Goal: Transaction & Acquisition: Purchase product/service

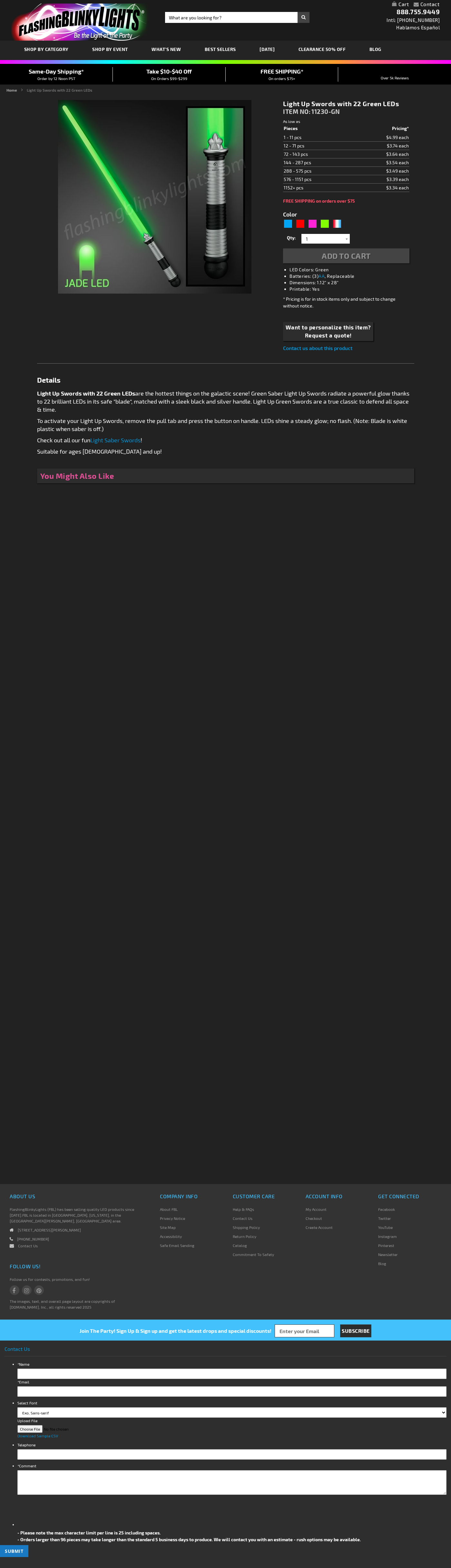
type input "5648"
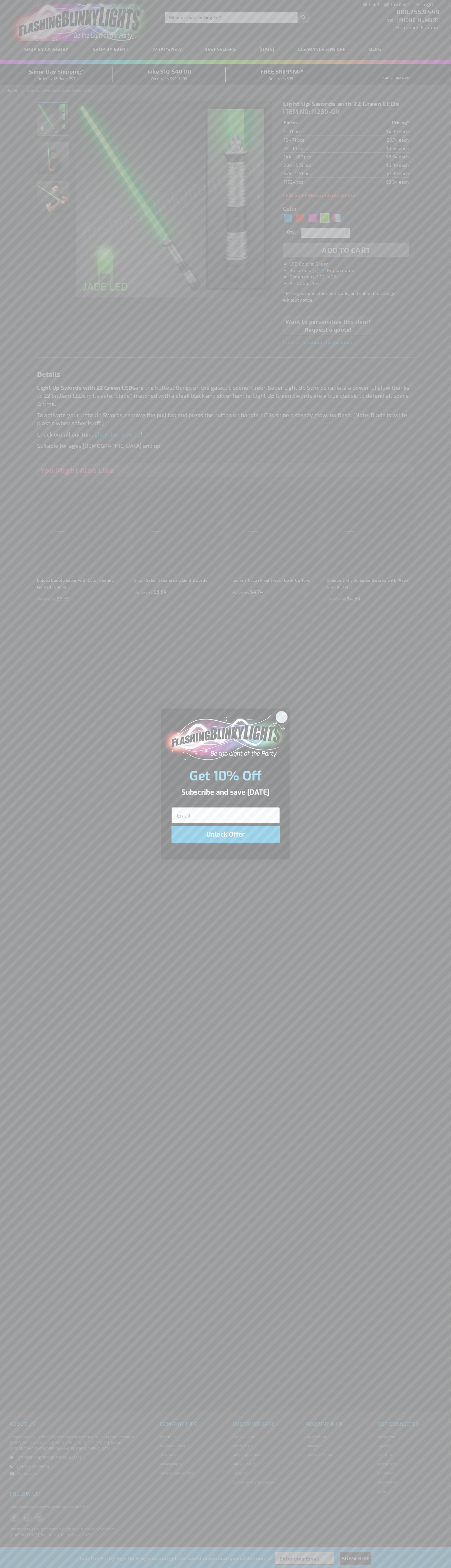
click at [282, 717] on icon "Close dialog" at bounding box center [281, 716] width 4 height 4
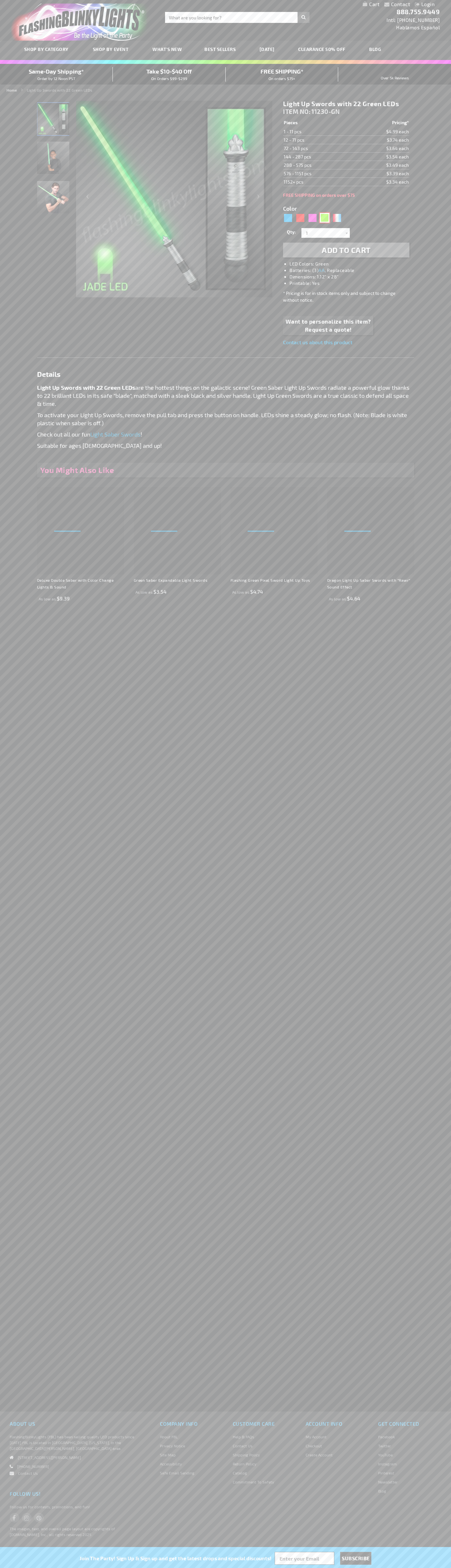
click at [325, 218] on div "Green" at bounding box center [325, 218] width 10 height 10
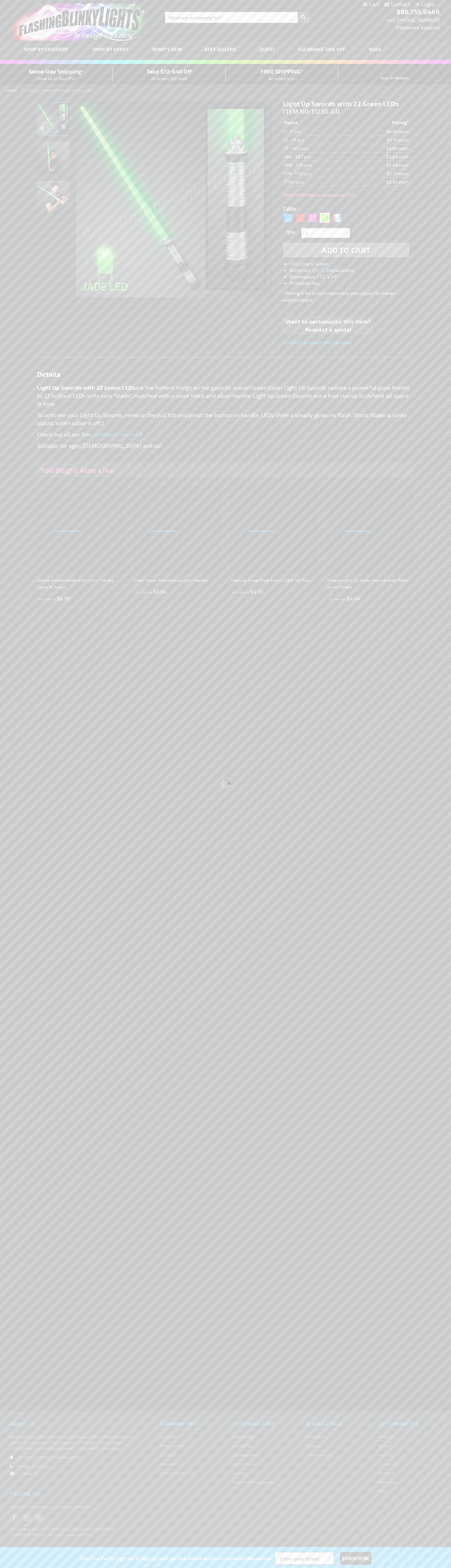
select select
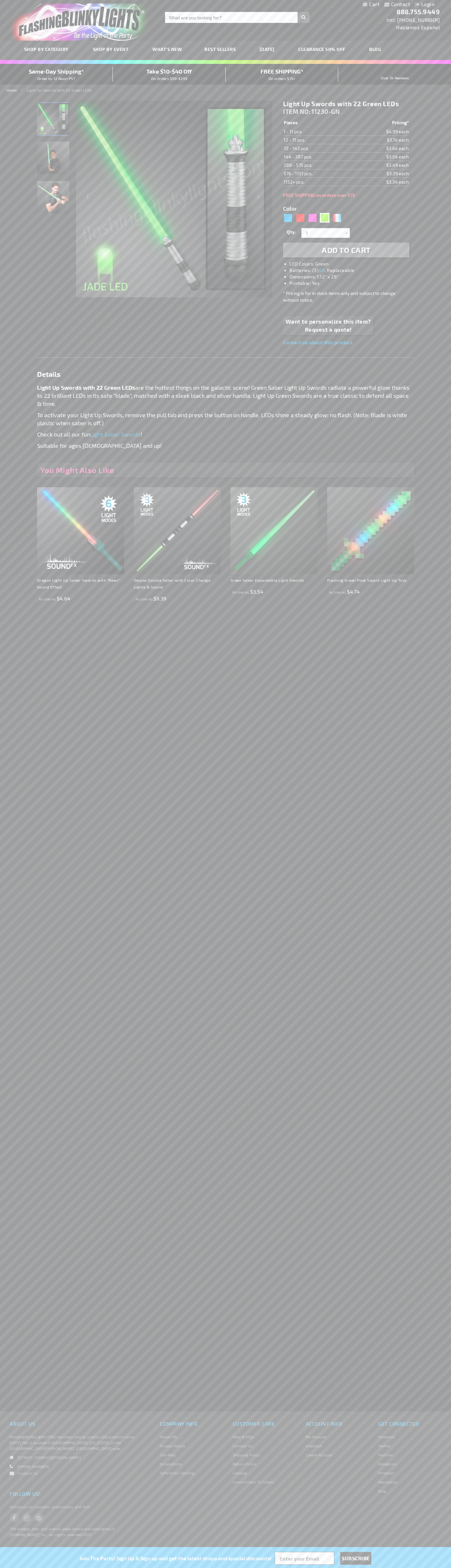
click at [346, 250] on span "Add to Cart" at bounding box center [346, 249] width 49 height 9
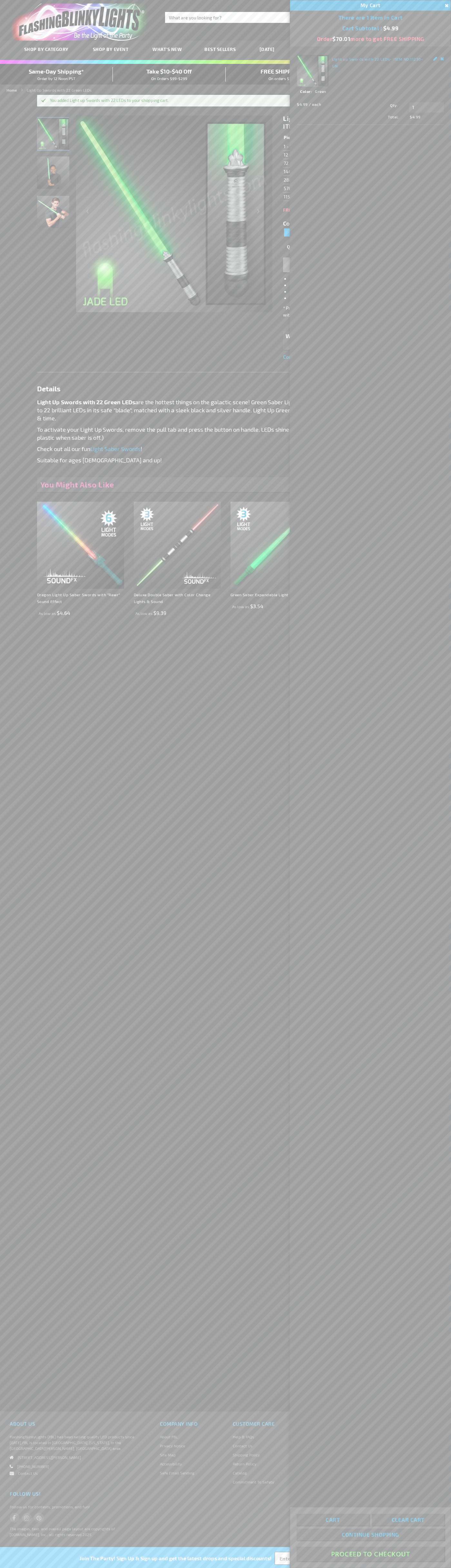
click at [371, 1554] on button "Proceed To Checkout" at bounding box center [371, 1554] width 148 height 14
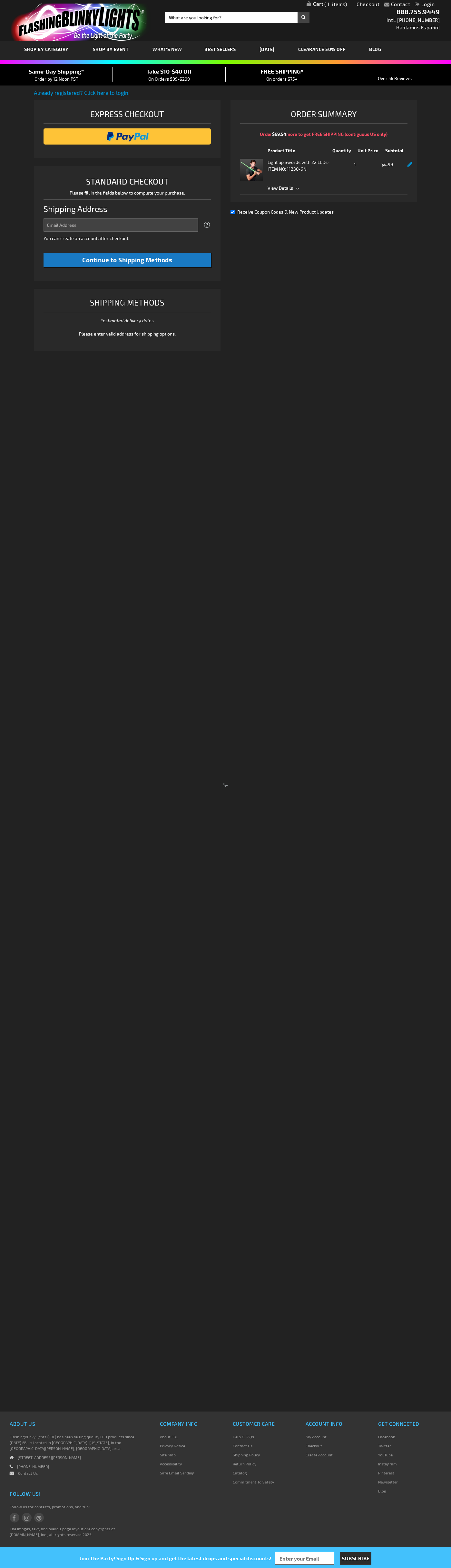
select select "US"
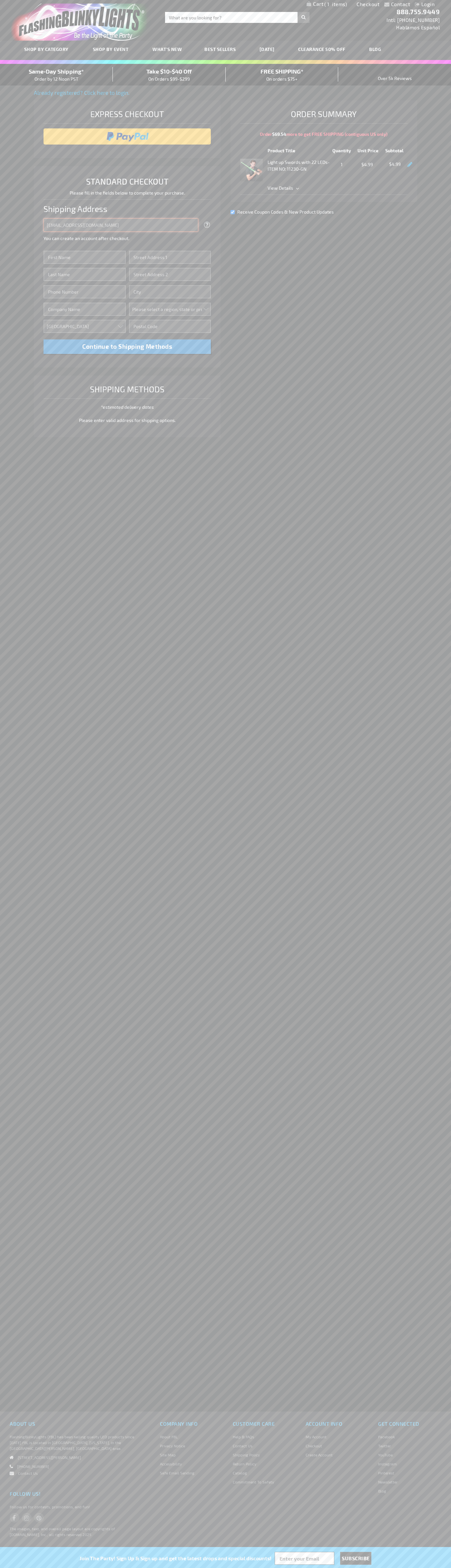
type input "johnsmith004@storebotmail.joonix.net"
type input "John"
type input "201 S. Division St. McKinley Towne Center"
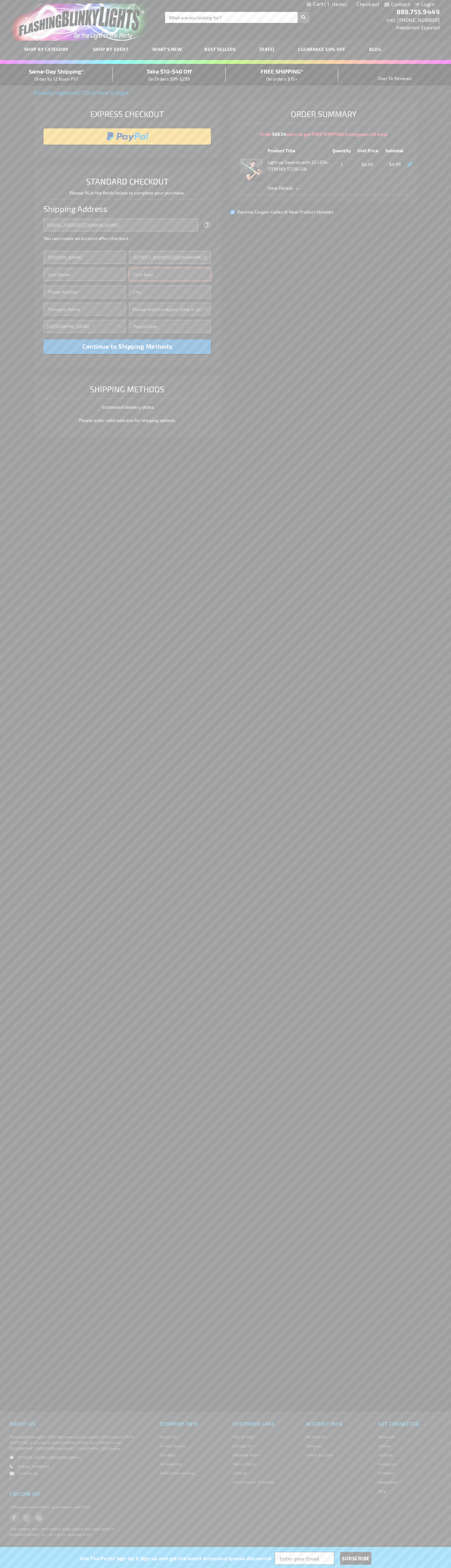
type input "First floor"
type input "ann arbor"
select select "33"
type input "48104"
type input "Smith"
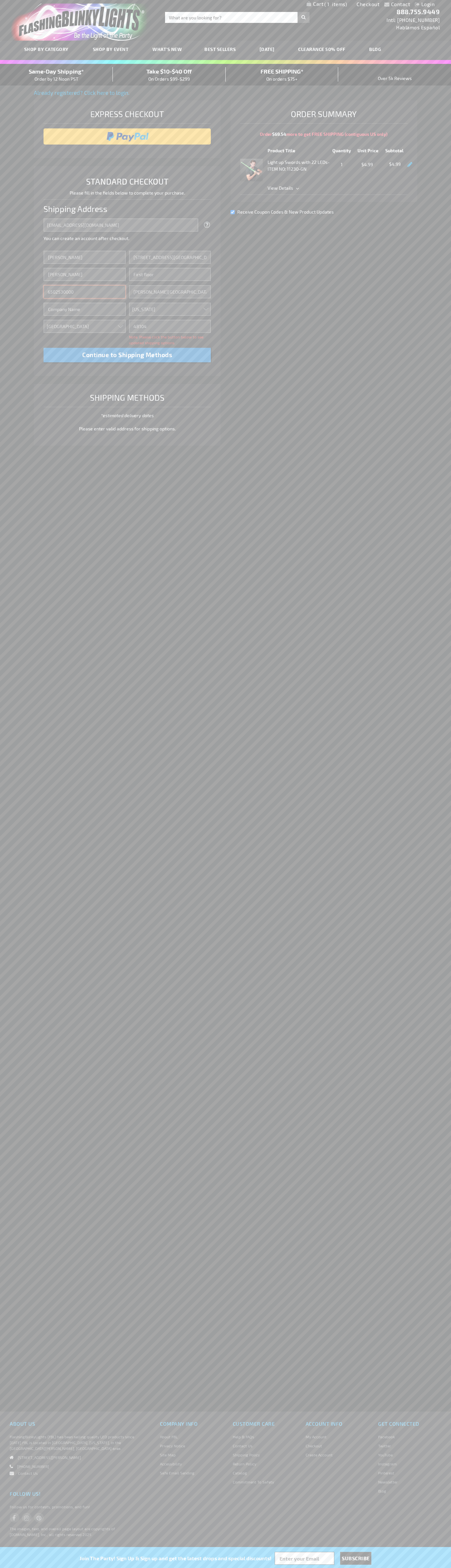
type input "6502530000"
type input "John Smith"
click at [56, 75] on div "Same-Day Shipping* Order by 12 Noon PST" at bounding box center [56, 74] width 113 height 15
click at [127, 136] on input "image" at bounding box center [127, 136] width 161 height 13
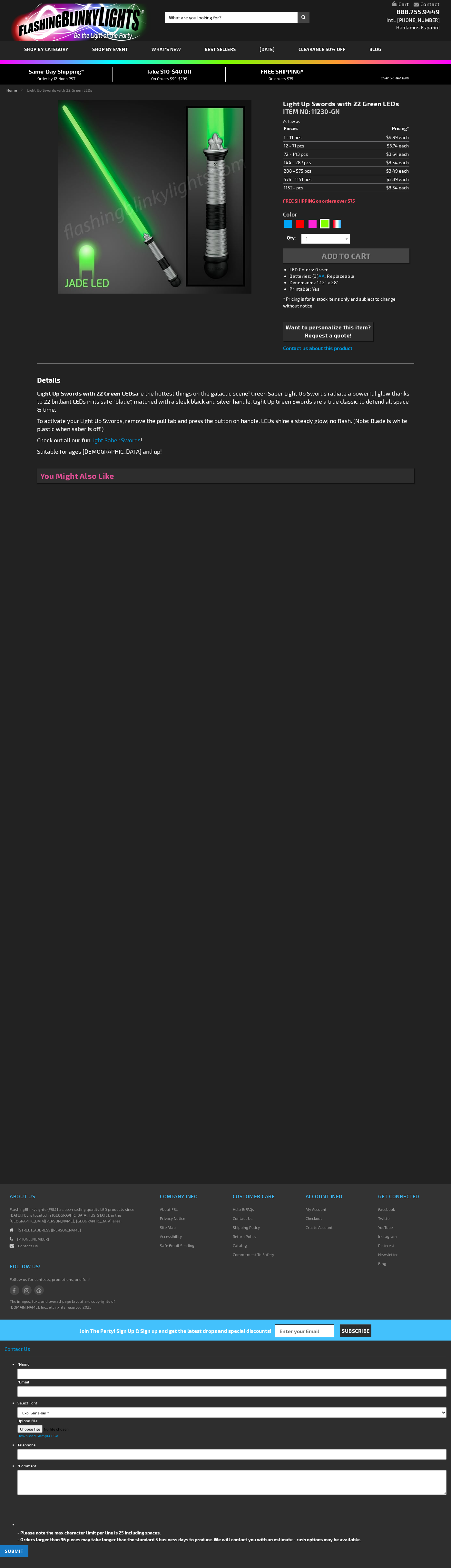
type input "5648"
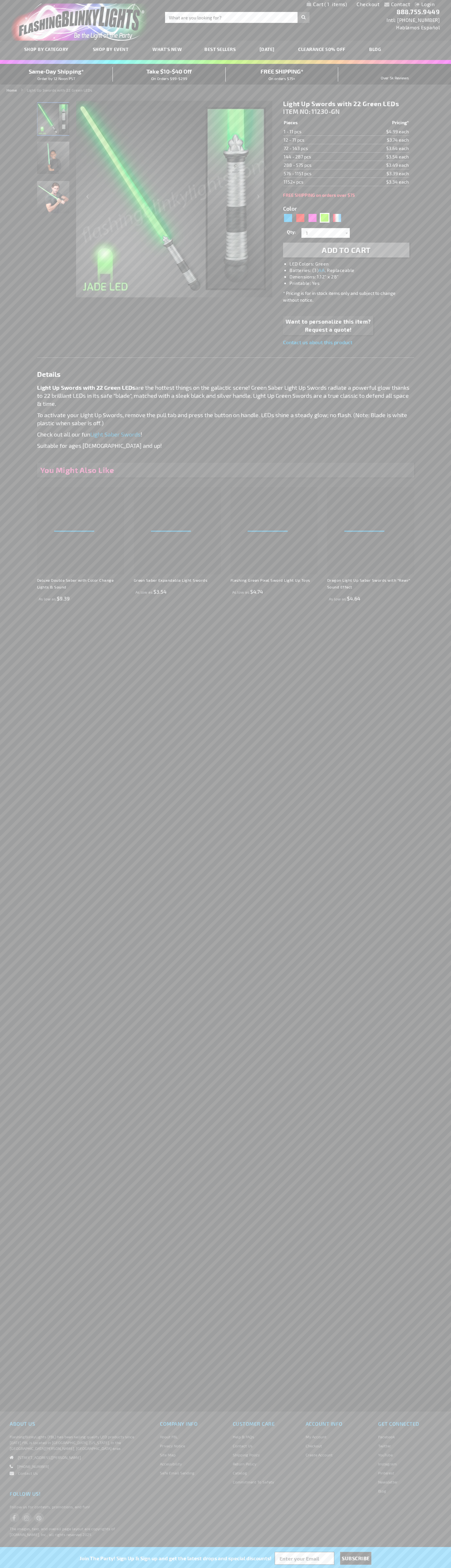
click at [327, 4] on span "1" at bounding box center [335, 4] width 22 height 6
